Goal: Communication & Community: Answer question/provide support

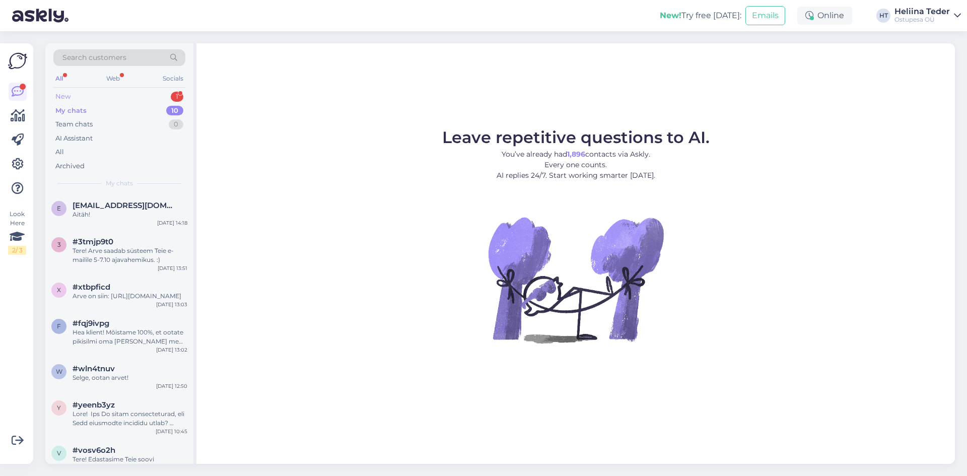
click at [90, 99] on div "New 1" at bounding box center [119, 97] width 132 height 14
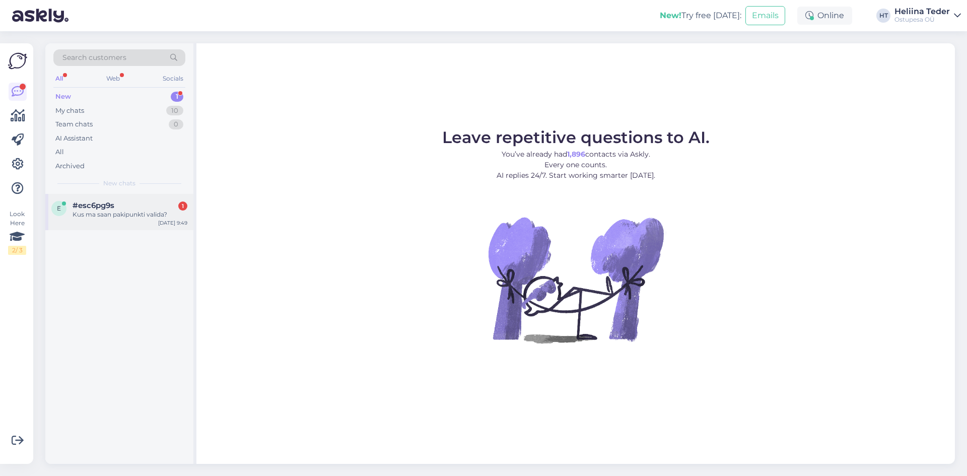
click at [114, 210] on div "Kus ma saan pakipunkti valida?" at bounding box center [129, 214] width 115 height 9
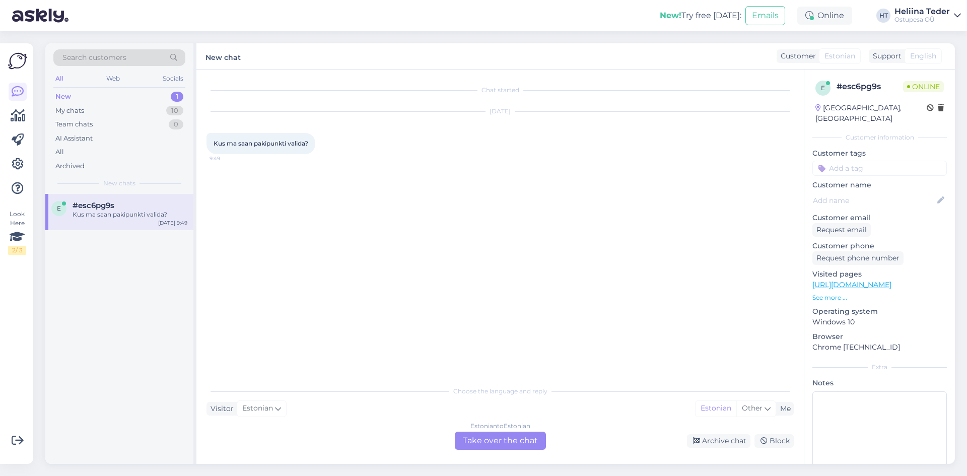
click at [480, 436] on div "Estonian to Estonian Take over the chat" at bounding box center [500, 440] width 91 height 18
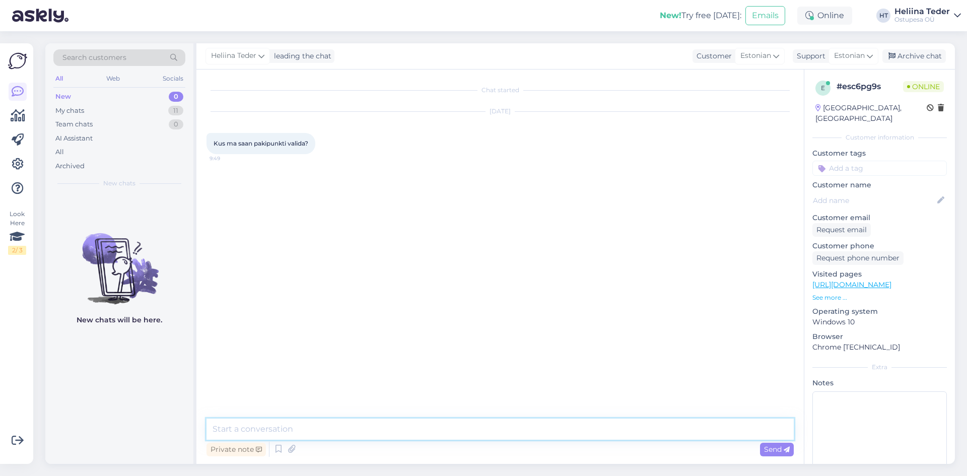
click at [390, 427] on textarea at bounding box center [499, 428] width 587 height 21
type textarea "Tere! Palume täpsustust. Kas olete arvet tasumas ja soovite pakiautomaati valid…"
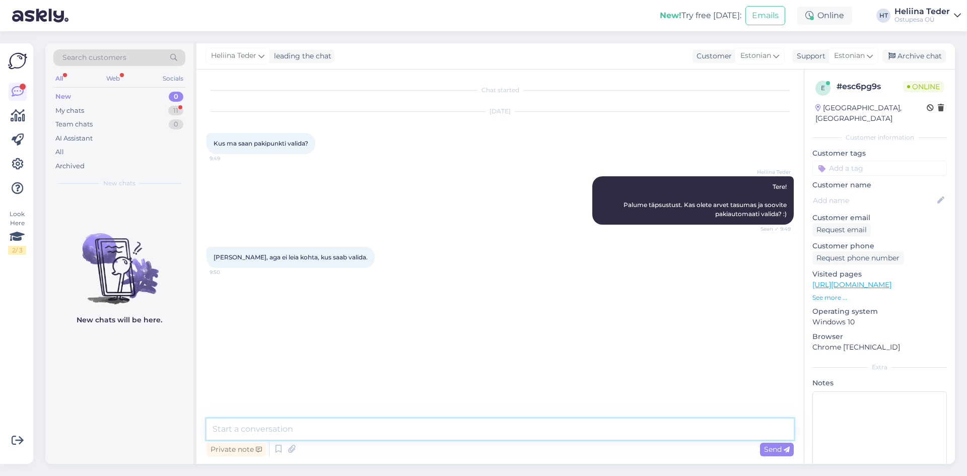
click at [319, 420] on textarea at bounding box center [499, 428] width 587 height 21
click at [357, 426] on textarea at bounding box center [499, 428] width 587 height 21
type textarea ""Palun vali pakipunkt"v"
type textarea "a"
type textarea "vajutage [PERSON_NAME] siis kuvab Teile erinevaid pakiautomaate. :)"
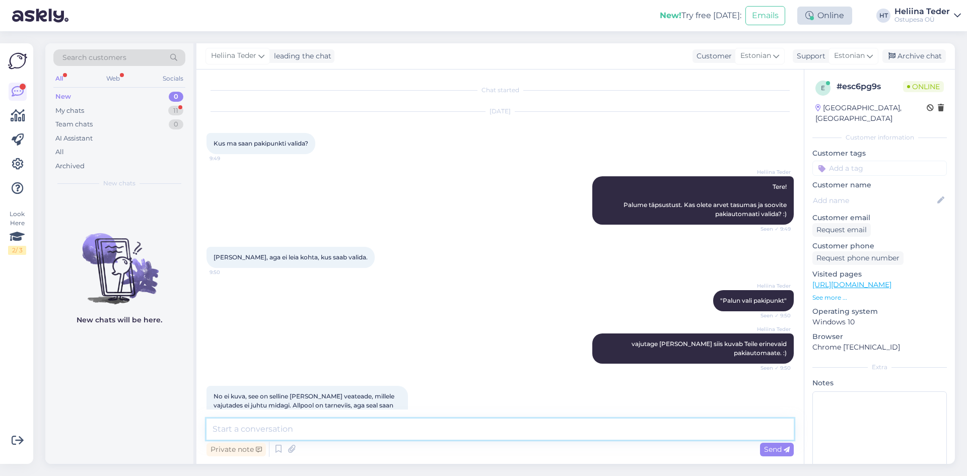
scroll to position [18, 0]
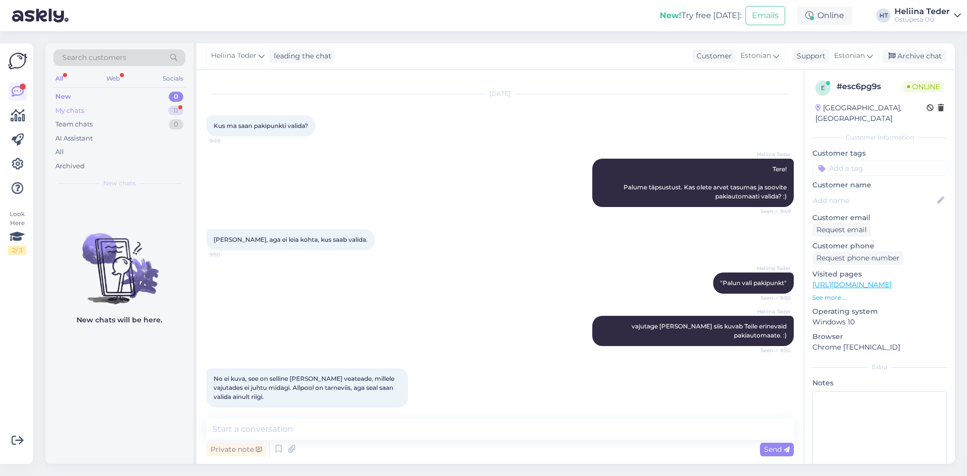
click at [80, 106] on div "My chats" at bounding box center [69, 111] width 29 height 10
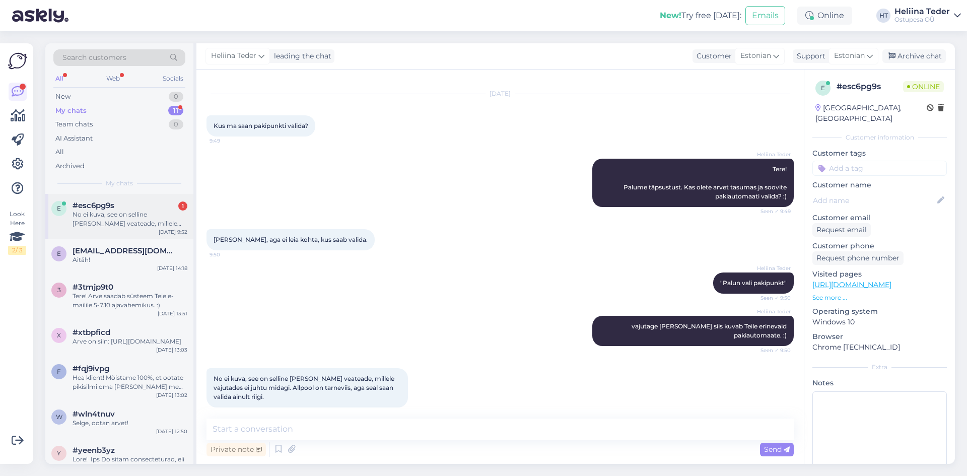
click at [127, 236] on div "e #esc6pg9s 1 No ei kuva, see on selline [PERSON_NAME] veateade, millele vajuta…" at bounding box center [119, 216] width 148 height 45
click at [322, 422] on textarea at bounding box center [499, 428] width 587 height 21
type textarea "Palume Teie nime. Siis saame makselingi uuesti saata"
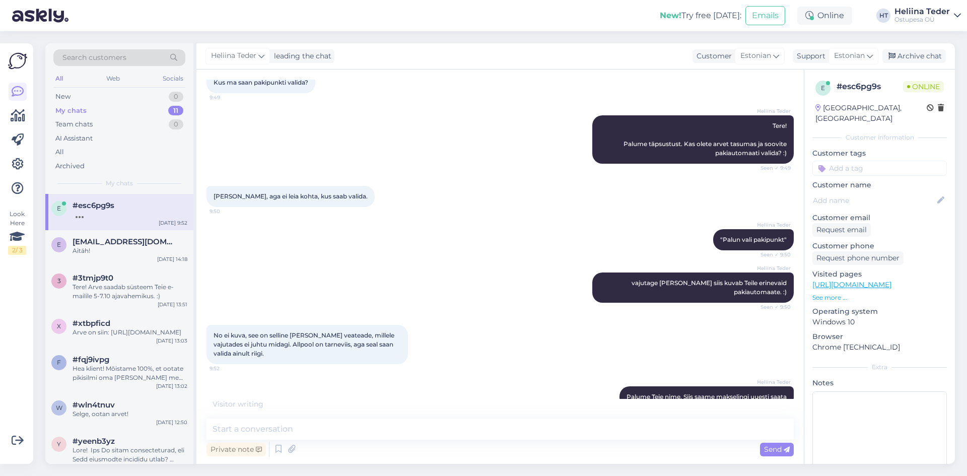
scroll to position [104, 0]
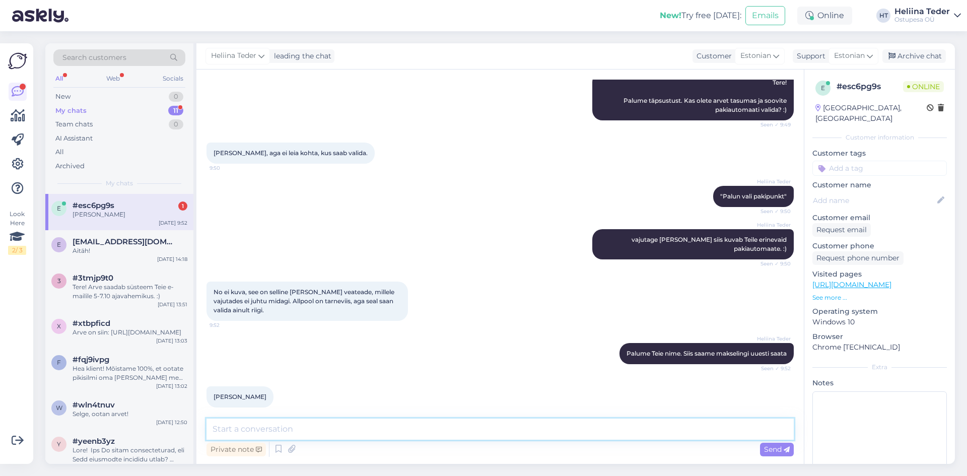
click at [261, 432] on textarea at bounding box center [499, 428] width 587 height 21
paste textarea "[URL][DOMAIN_NAME]"
type textarea "Arve on siin: [URL][DOMAIN_NAME]"
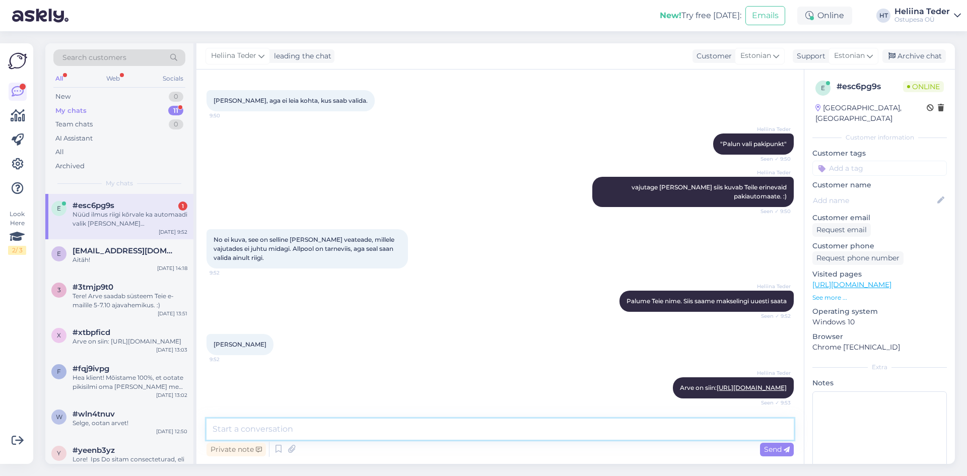
scroll to position [209, 0]
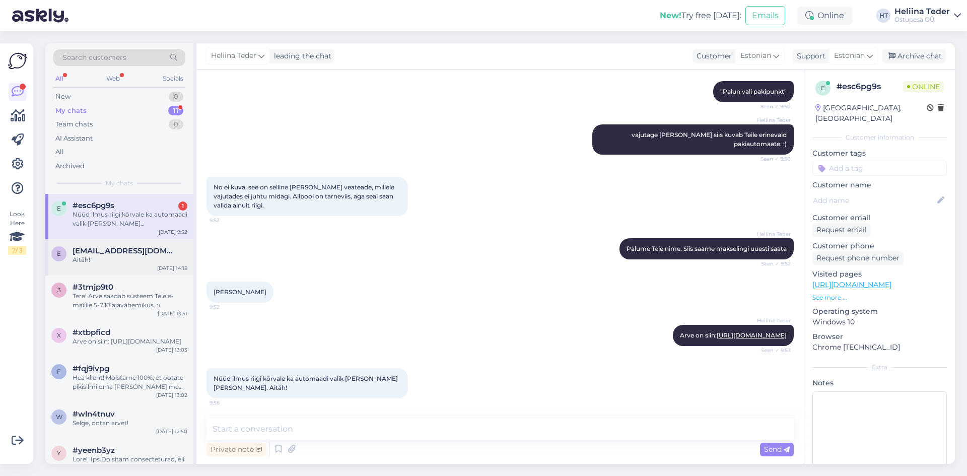
click at [116, 260] on div "Aitäh!" at bounding box center [129, 259] width 115 height 9
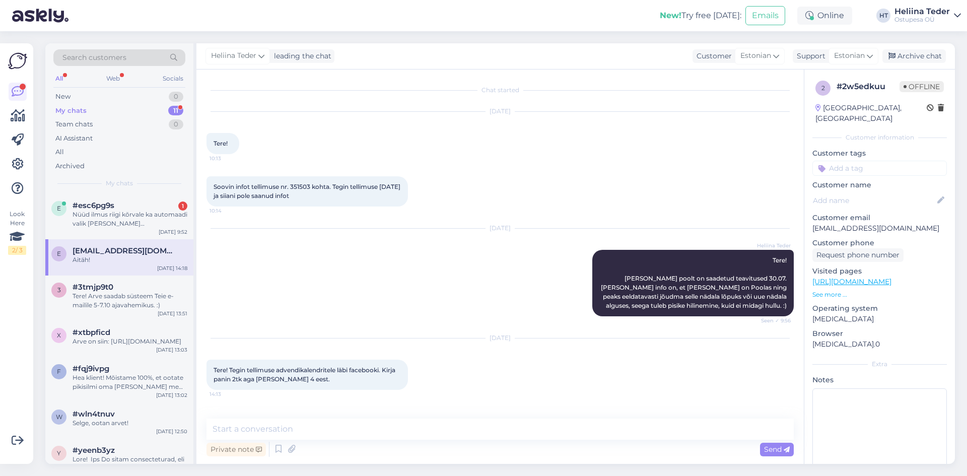
scroll to position [192, 0]
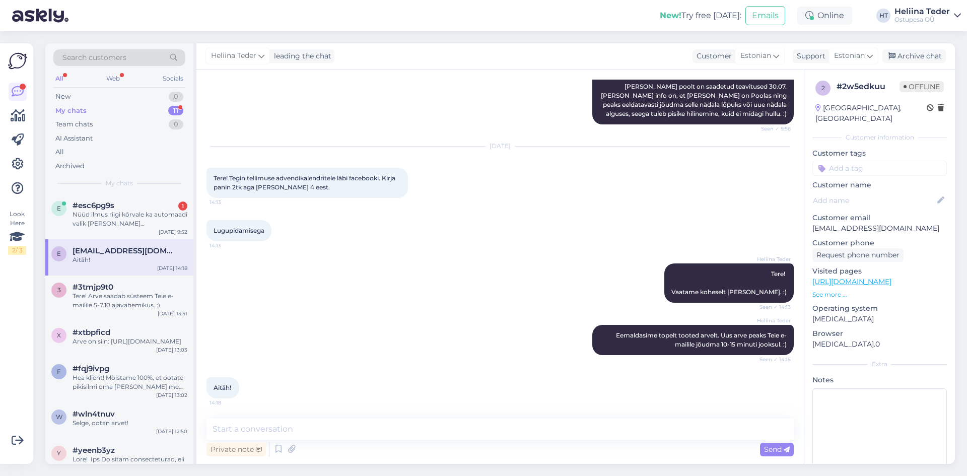
click at [122, 243] on div "e [EMAIL_ADDRESS][DOMAIN_NAME] Aitäh! [DATE] 14:18" at bounding box center [119, 257] width 148 height 36
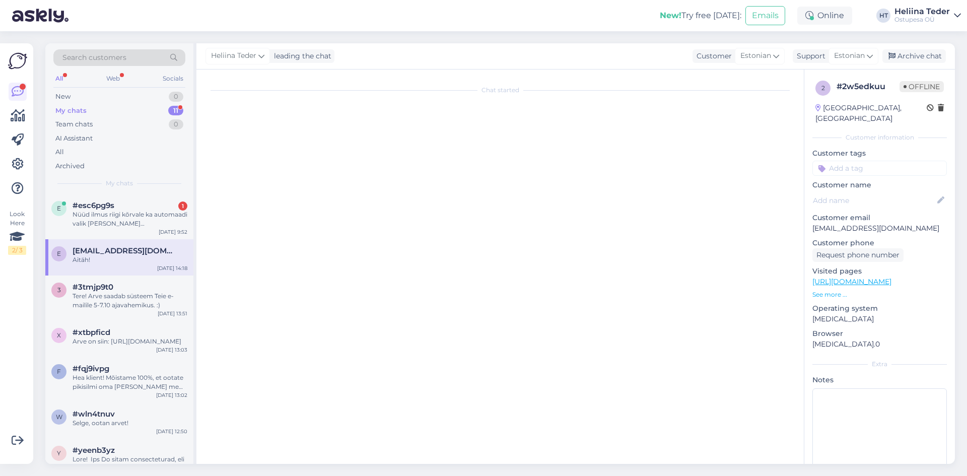
scroll to position [0, 0]
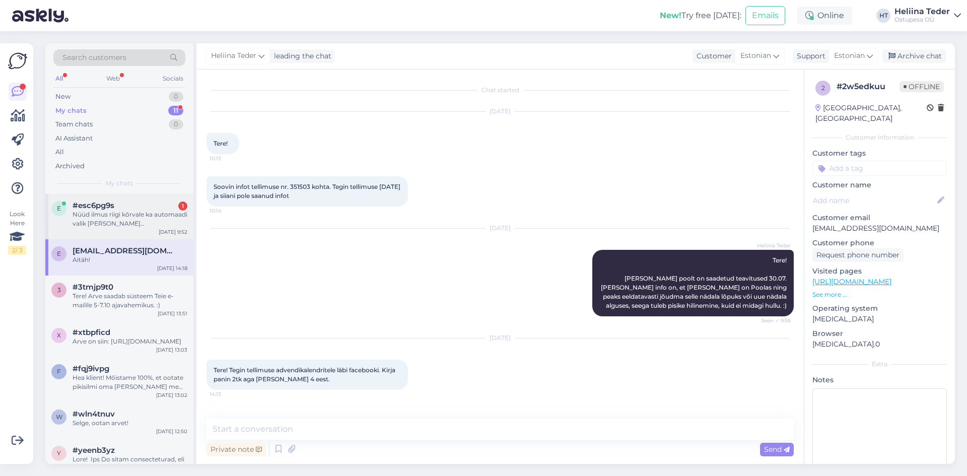
click at [127, 213] on div "Nüüd ilmus riigi kõrvale ka automaadi valik [PERSON_NAME] [PERSON_NAME]. Aitäh!" at bounding box center [129, 219] width 115 height 18
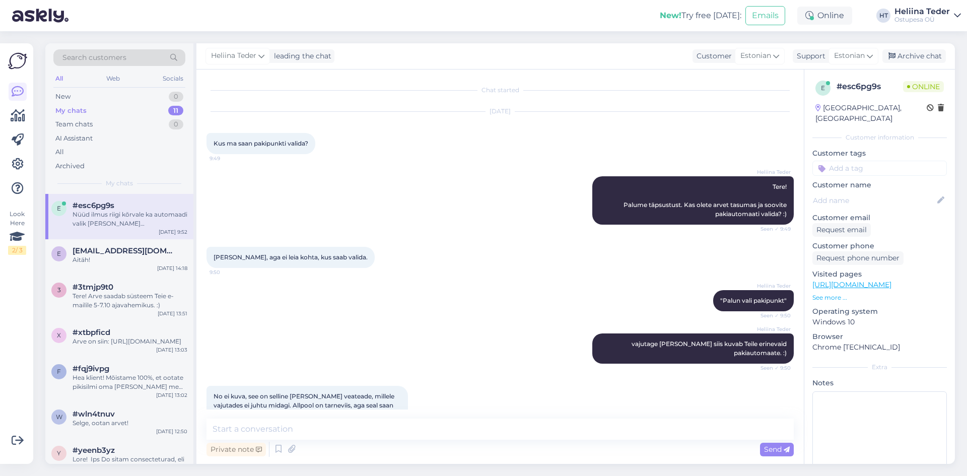
scroll to position [209, 0]
